Goal: Navigation & Orientation: Understand site structure

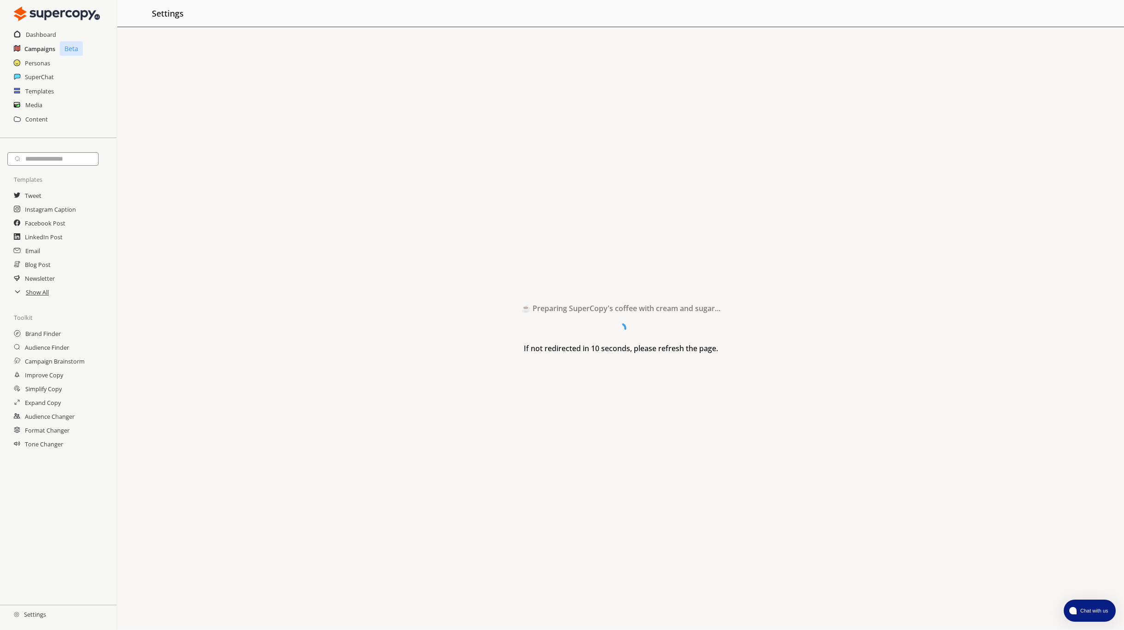
click at [34, 45] on h2 "Campaigns" at bounding box center [39, 49] width 31 height 14
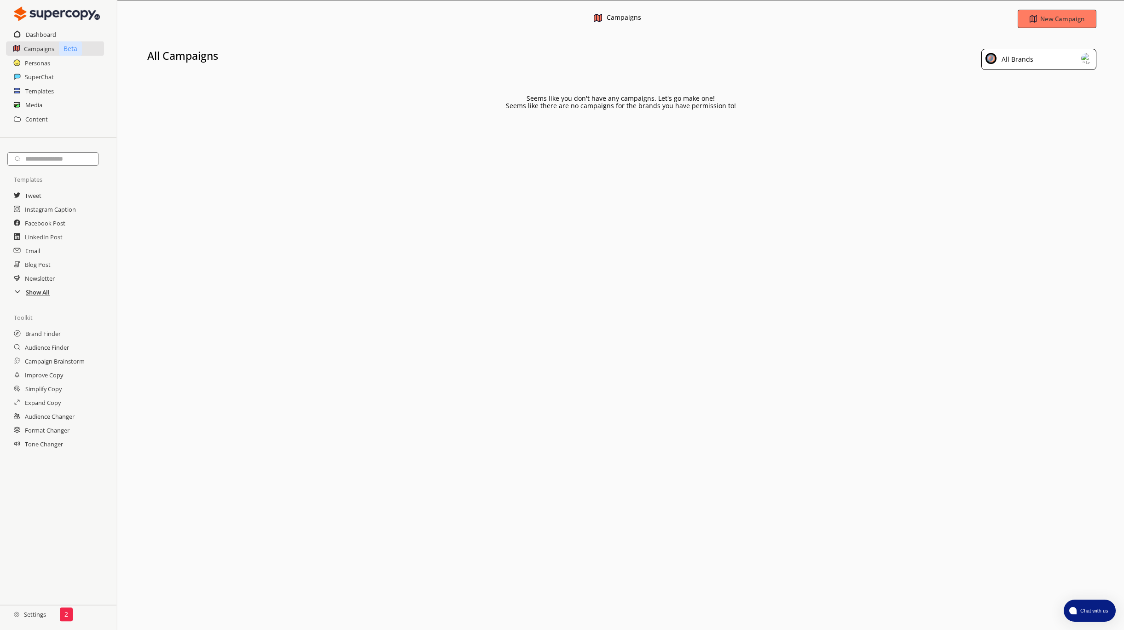
click at [26, 295] on h2 "Show All" at bounding box center [38, 292] width 24 height 14
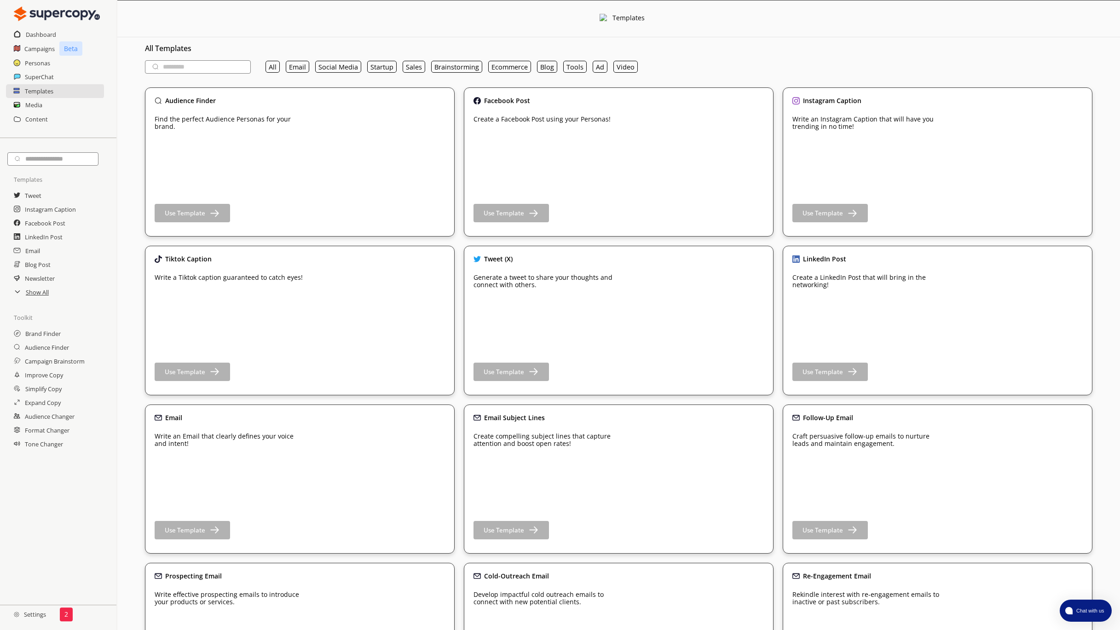
click at [17, 293] on icon at bounding box center [17, 292] width 4 height 2
click at [17, 294] on icon at bounding box center [17, 291] width 7 height 7
click at [48, 617] on h2 "Settings" at bounding box center [30, 614] width 60 height 18
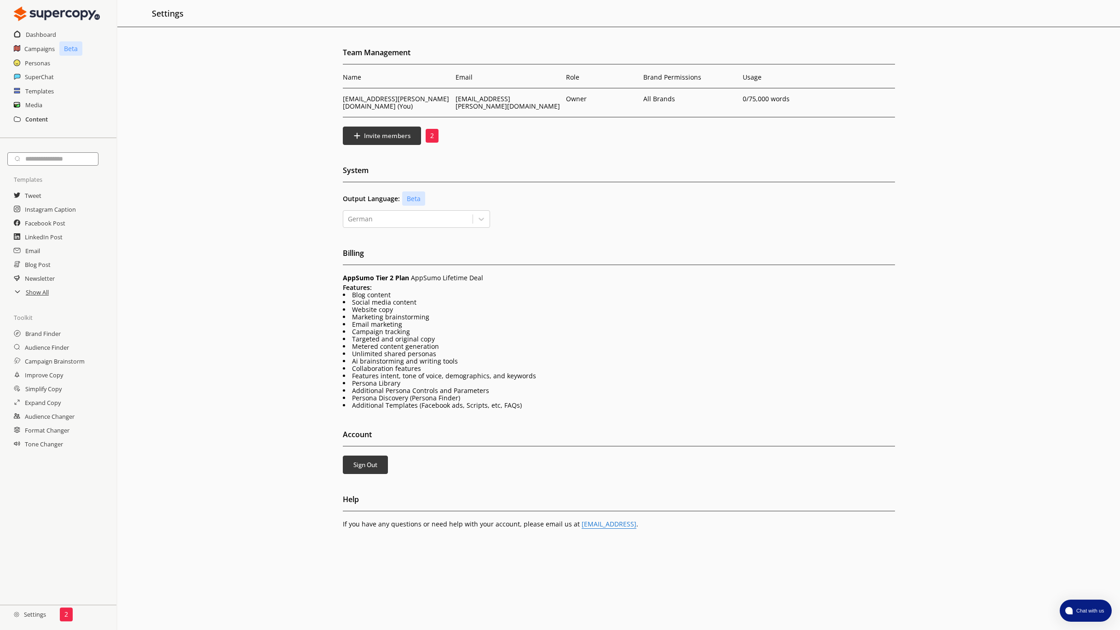
click at [42, 118] on h2 "Content" at bounding box center [36, 119] width 23 height 14
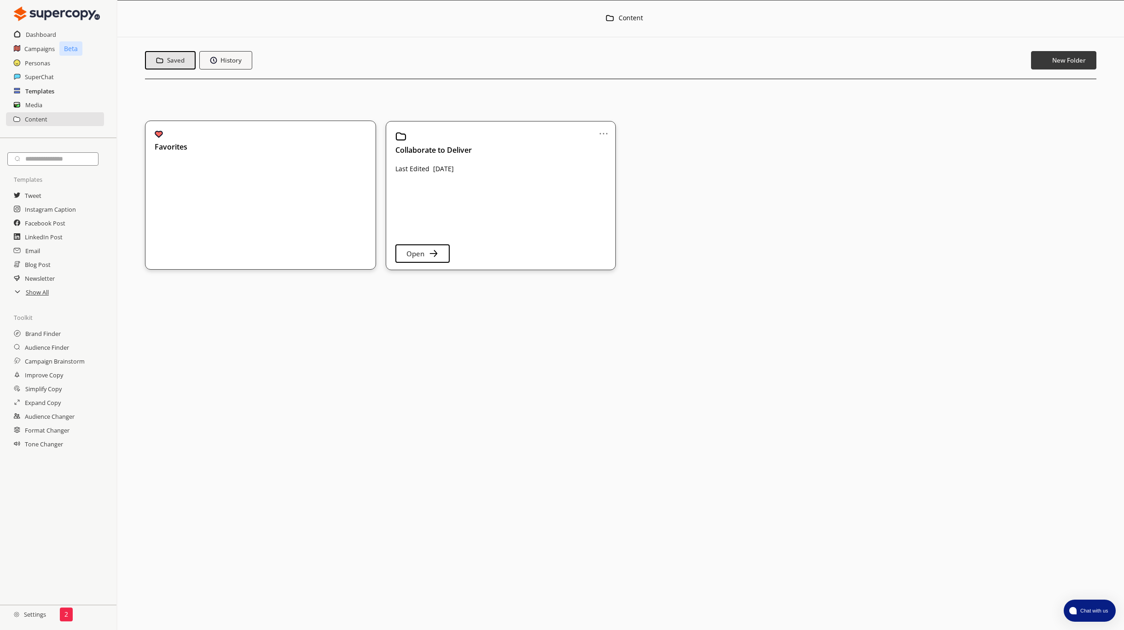
click at [44, 95] on h2 "Templates" at bounding box center [39, 91] width 29 height 14
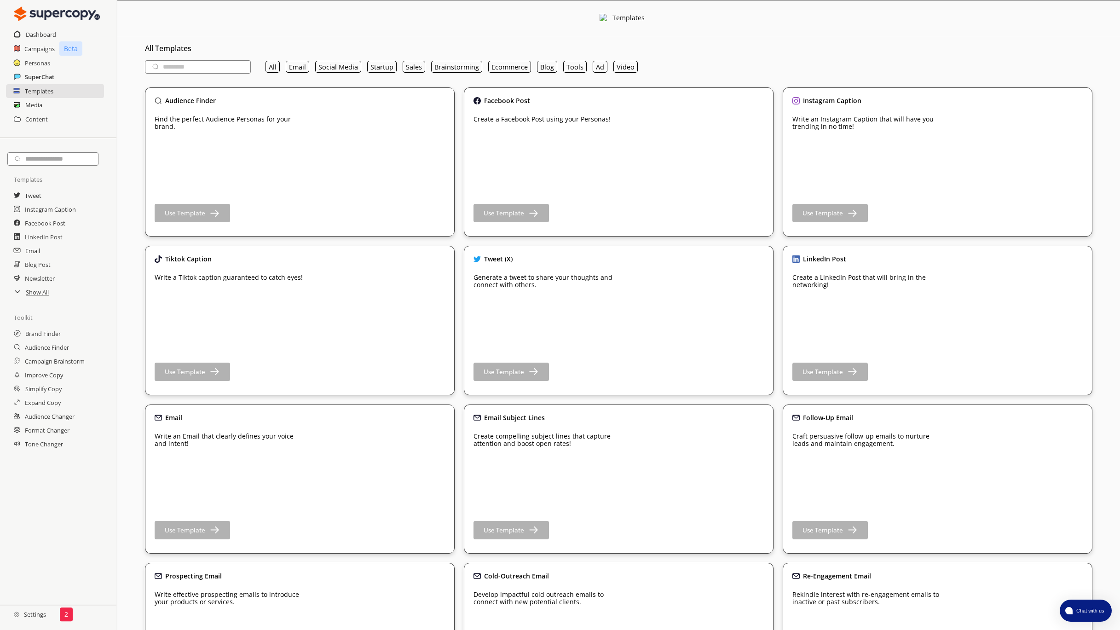
click at [47, 77] on h2 "SuperChat" at bounding box center [39, 77] width 29 height 14
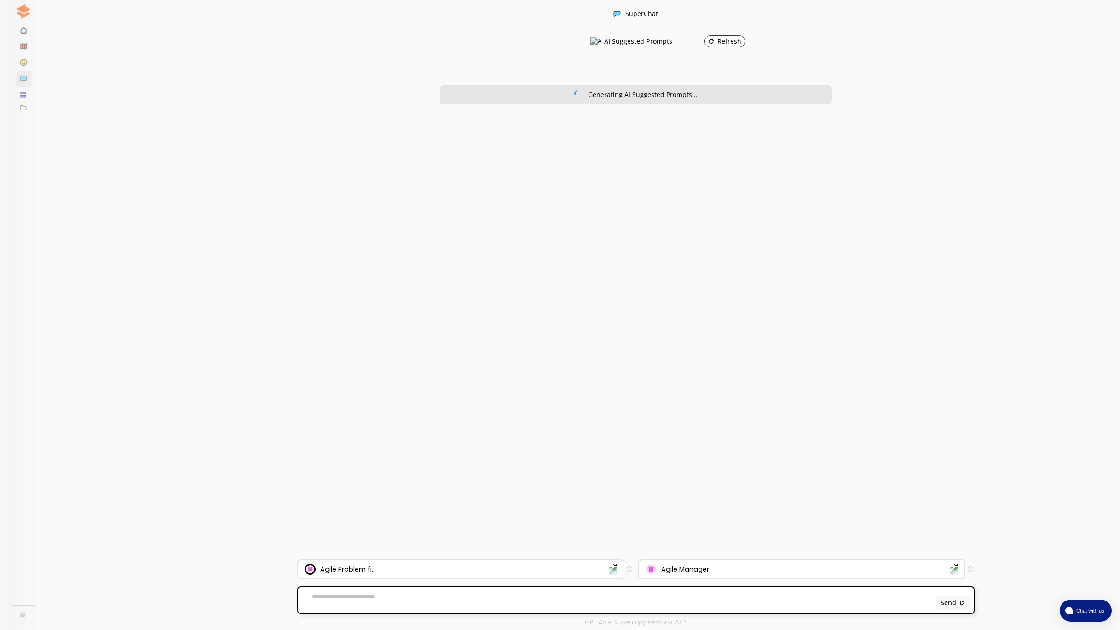
click at [12, 61] on ellipse at bounding box center [13, 62] width 6 height 6
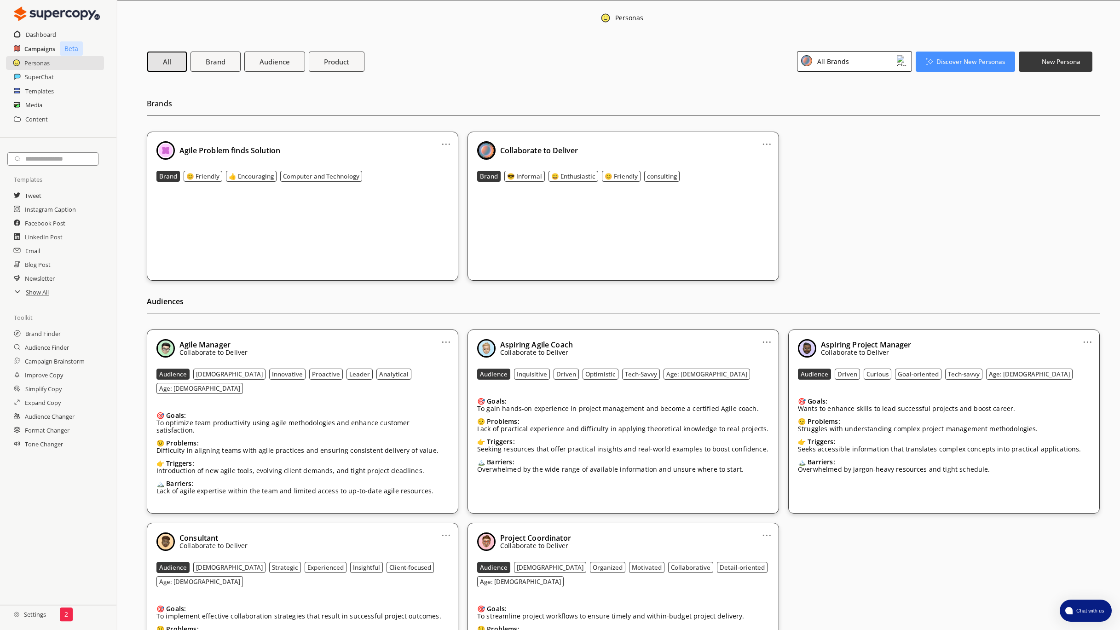
click at [29, 48] on h2 "Campaigns" at bounding box center [39, 49] width 31 height 14
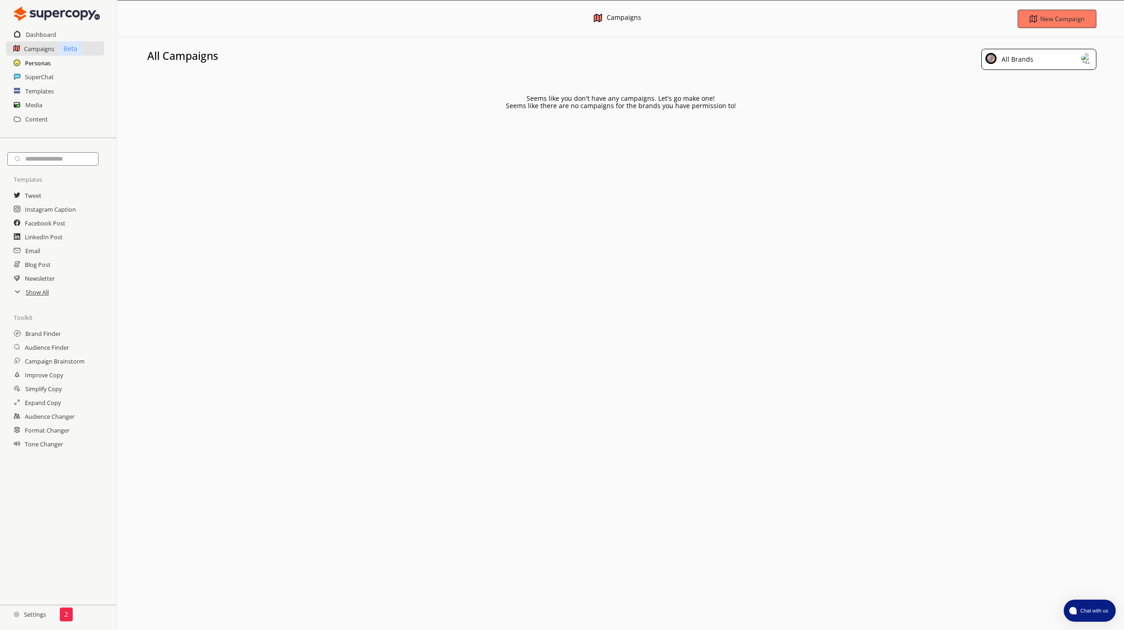
click at [31, 61] on h2 "Personas" at bounding box center [38, 63] width 26 height 14
